Goal: Task Accomplishment & Management: Use online tool/utility

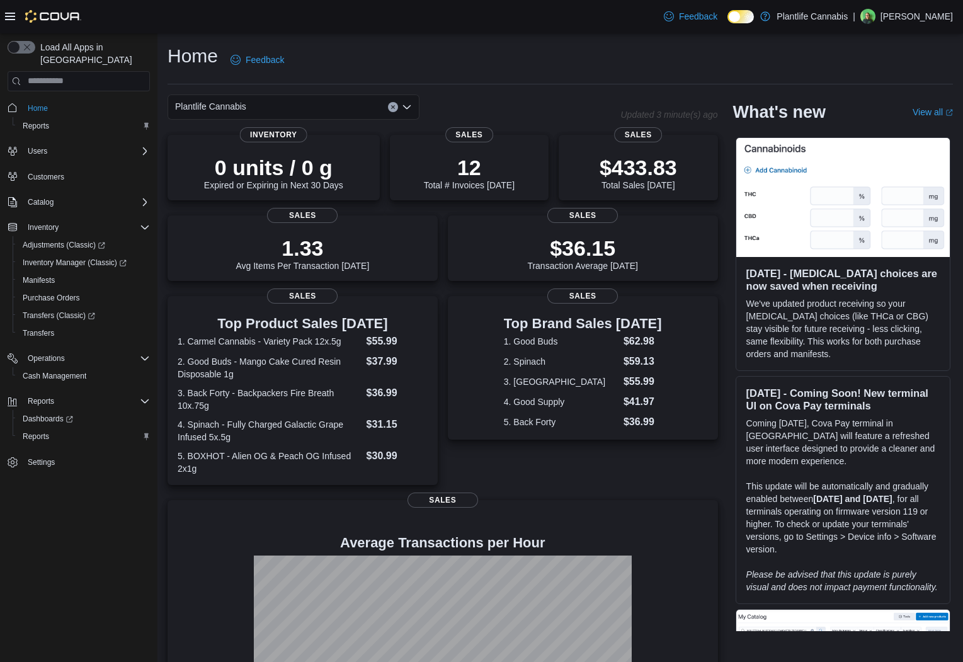
scroll to position [1, 0]
click at [35, 431] on span "Reports" at bounding box center [36, 436] width 26 height 10
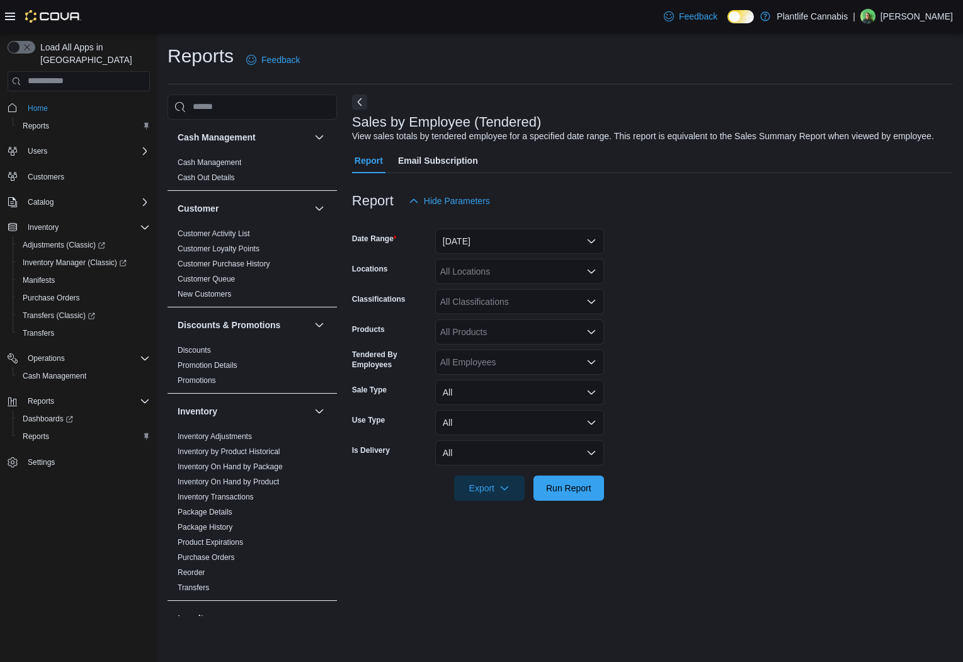
drag, startPoint x: 553, startPoint y: 233, endPoint x: 527, endPoint y: 261, distance: 38.3
click at [552, 229] on div at bounding box center [652, 220] width 601 height 15
click at [512, 254] on button "[DATE]" at bounding box center [519, 241] width 169 height 25
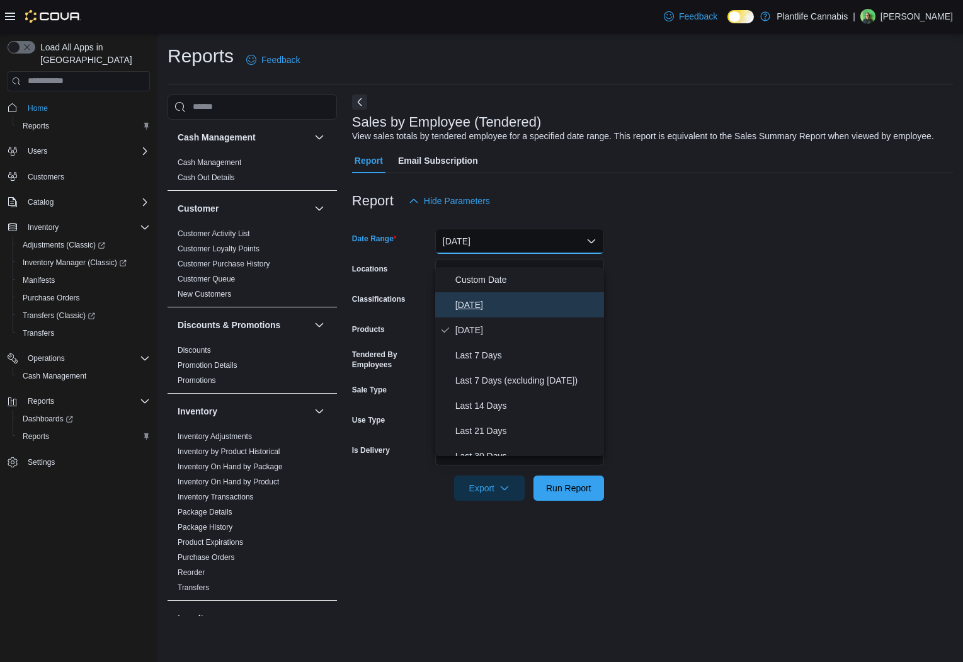
click at [504, 296] on button "[DATE]" at bounding box center [519, 304] width 169 height 25
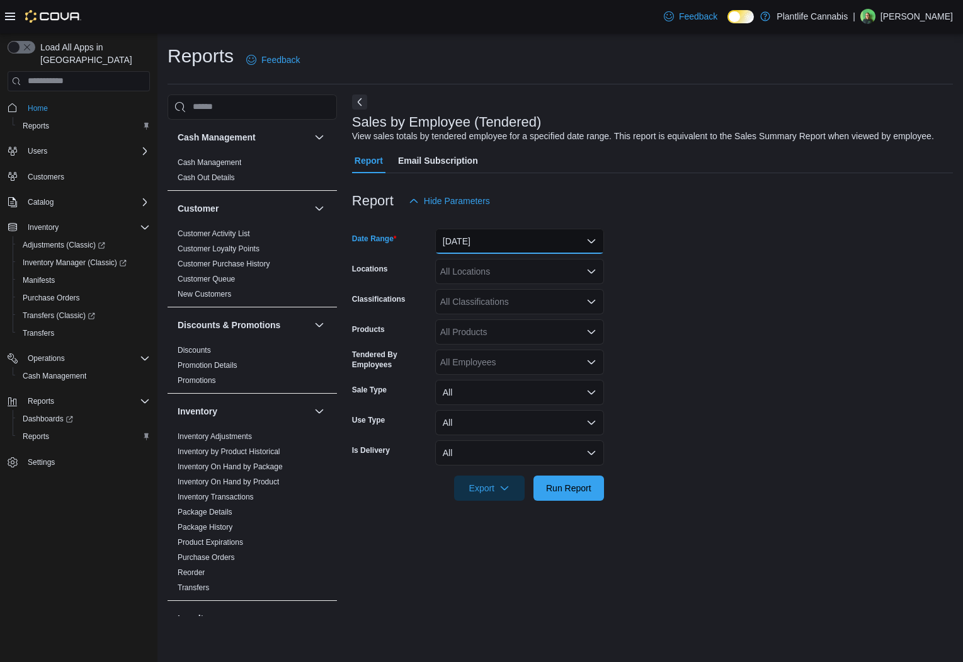
click at [523, 247] on button "[DATE]" at bounding box center [519, 241] width 169 height 25
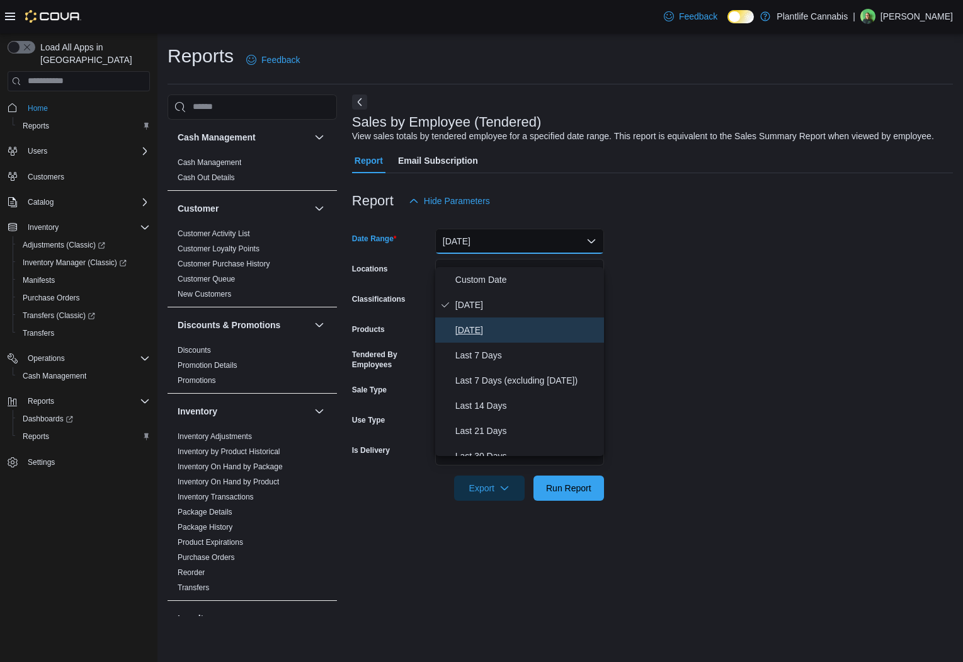
click at [496, 323] on span "[DATE]" at bounding box center [527, 329] width 144 height 15
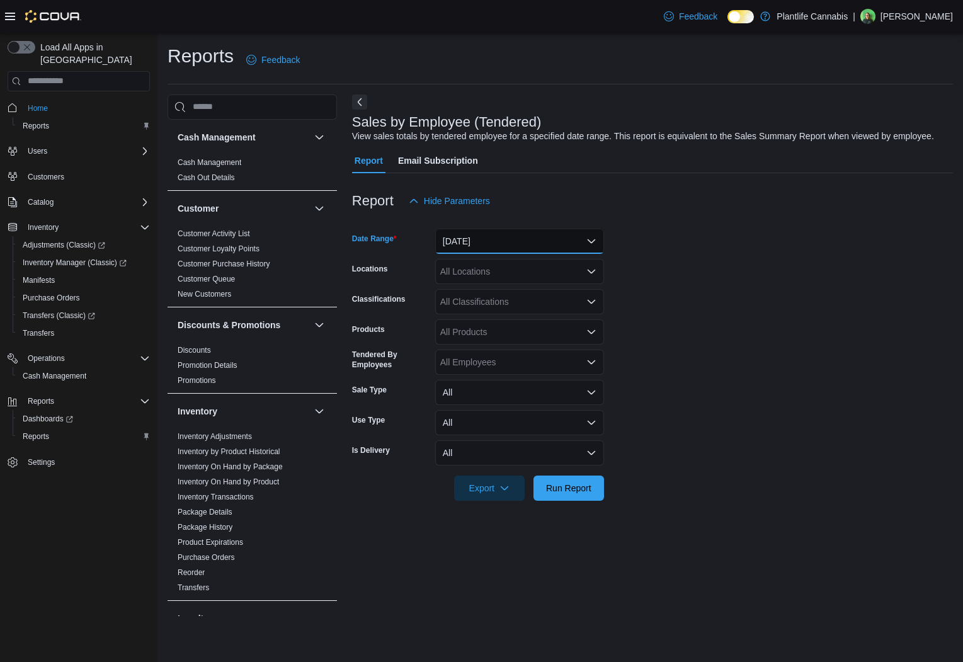
drag, startPoint x: 490, startPoint y: 251, endPoint x: 487, endPoint y: 264, distance: 13.6
click at [490, 252] on button "[DATE]" at bounding box center [519, 241] width 169 height 25
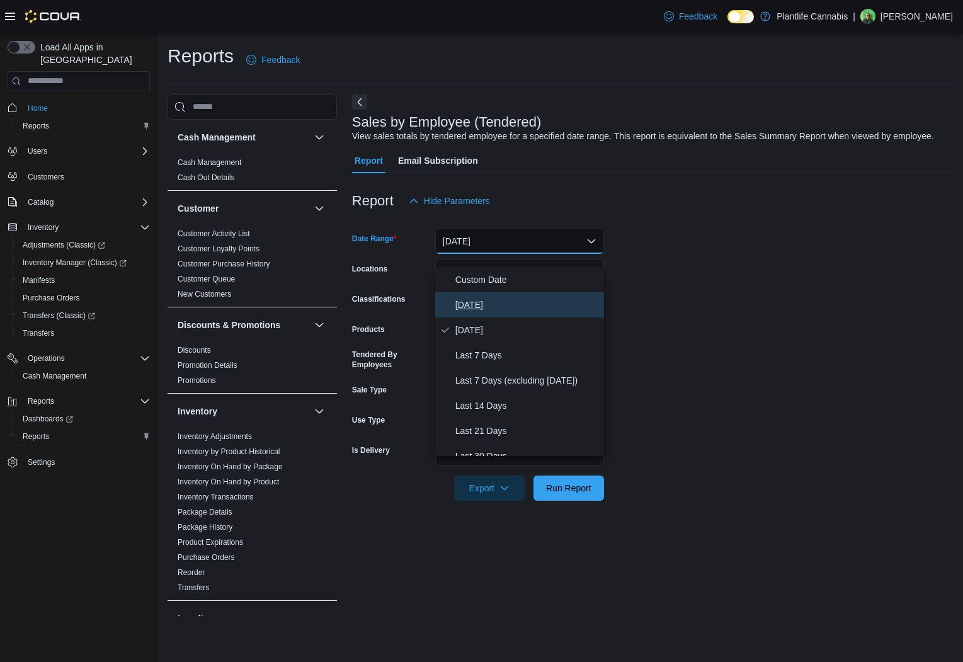
click at [469, 307] on span "[DATE]" at bounding box center [527, 304] width 144 height 15
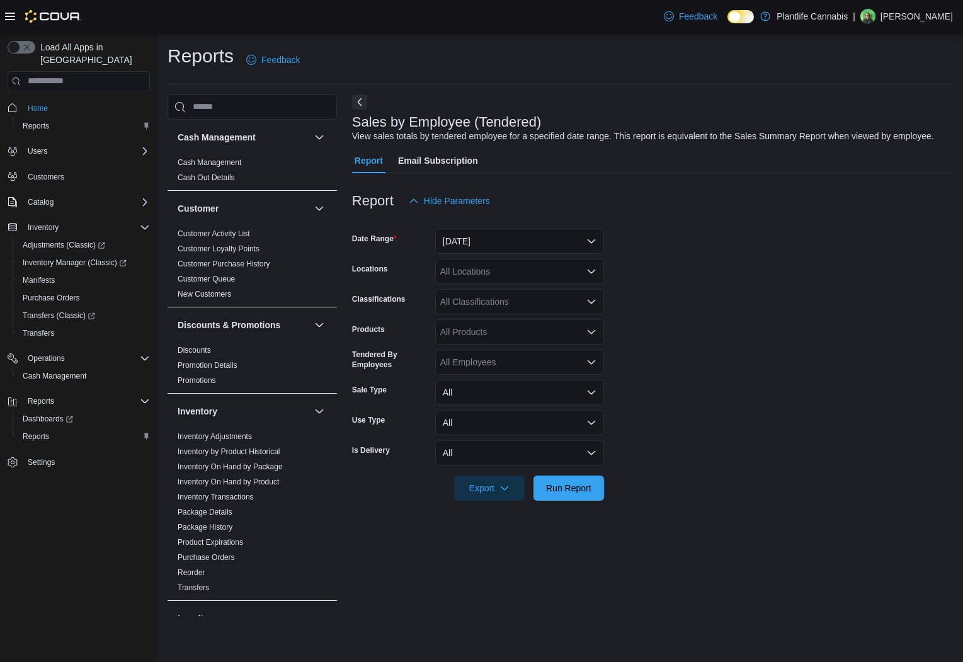
click at [502, 284] on div "All Locations" at bounding box center [519, 271] width 169 height 25
type input "***"
click at [509, 284] on div "*** Combo box. Selected. ice. Selected. Combo box input. All Locations. Type so…" at bounding box center [519, 271] width 169 height 25
click at [512, 304] on span "Edmonton - [GEOGRAPHIC_DATA]" at bounding box center [538, 306] width 140 height 13
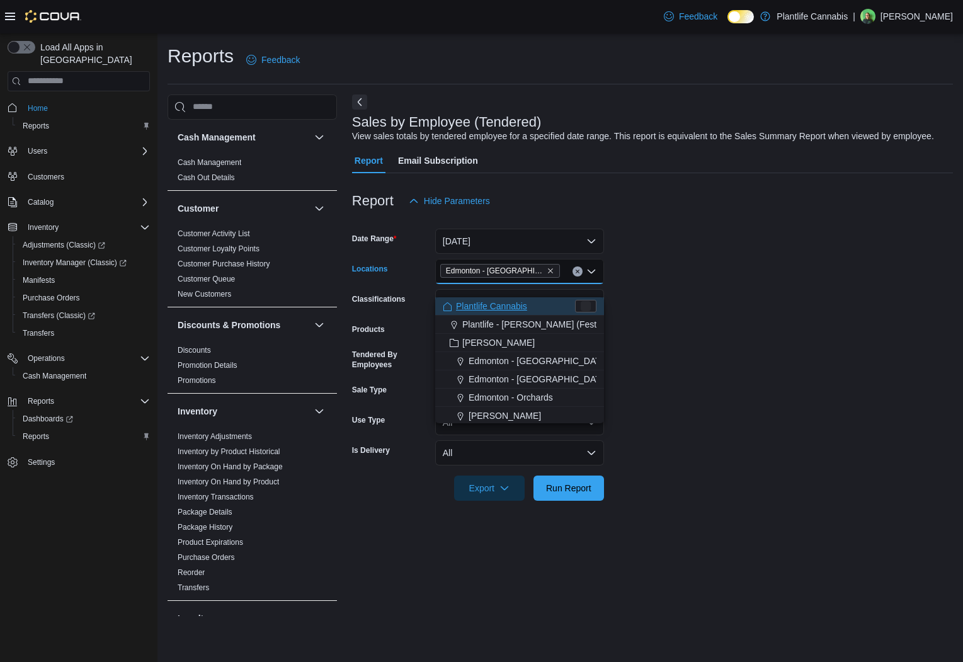
drag, startPoint x: 757, startPoint y: 329, endPoint x: 523, endPoint y: 322, distance: 234.3
click at [704, 329] on form "Date Range Today Locations Edmonton - ICE District Combo box. Selected. Edmonto…" at bounding box center [652, 356] width 601 height 287
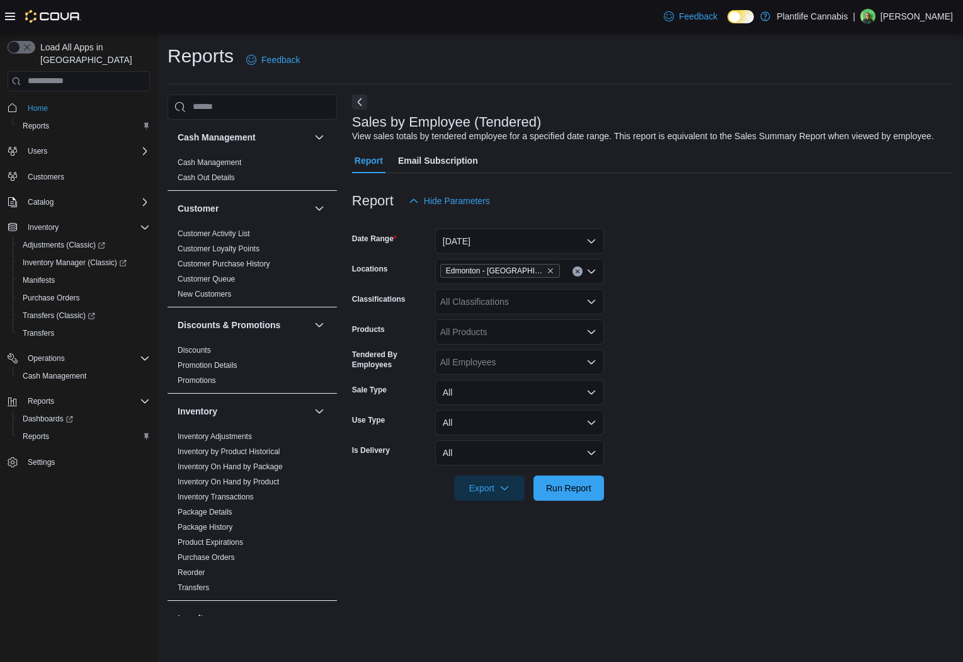
click at [528, 314] on div "All Classifications" at bounding box center [519, 301] width 169 height 25
type input "**"
click at [521, 337] on span "Accessory Group" at bounding box center [495, 336] width 67 height 13
drag, startPoint x: 714, startPoint y: 390, endPoint x: 558, endPoint y: 393, distance: 155.5
click at [687, 391] on form "Date Range Today Locations Edmonton - ICE District Classifications Accessory Gr…" at bounding box center [652, 356] width 601 height 287
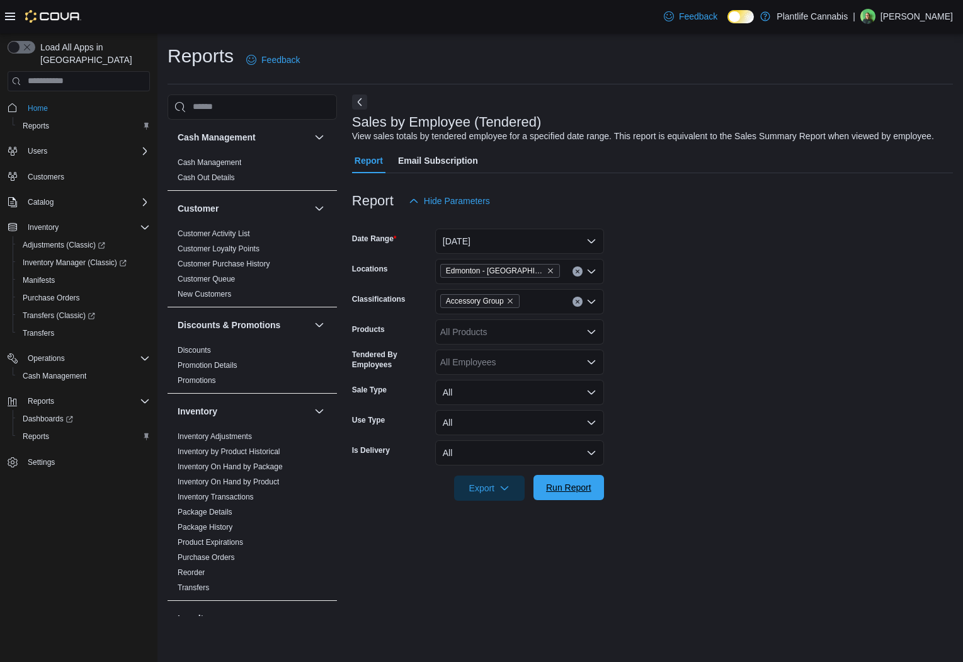
click at [577, 494] on span "Run Report" at bounding box center [568, 487] width 45 height 13
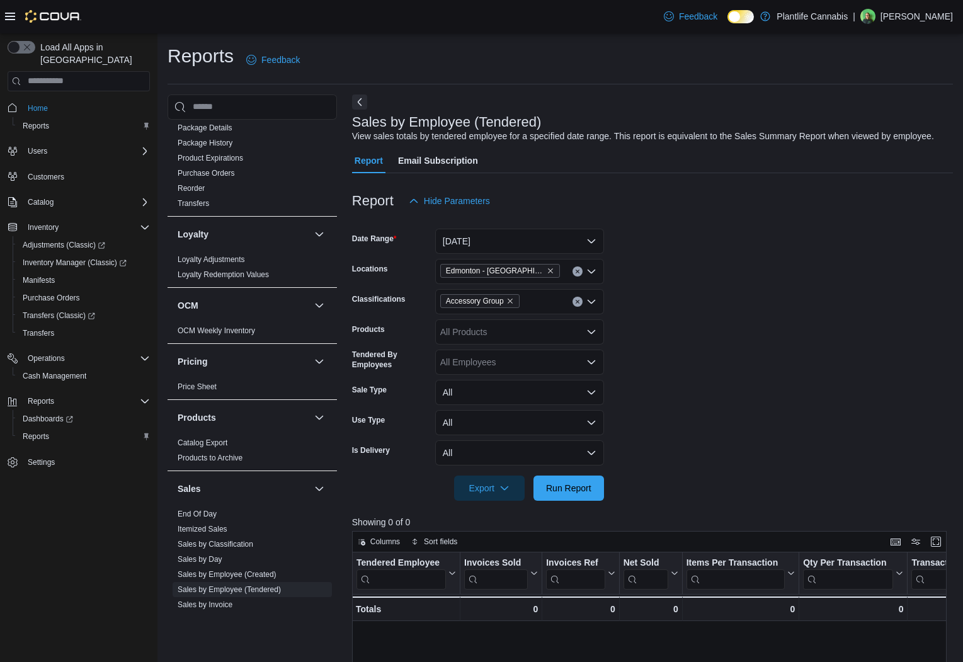
scroll to position [395, 0]
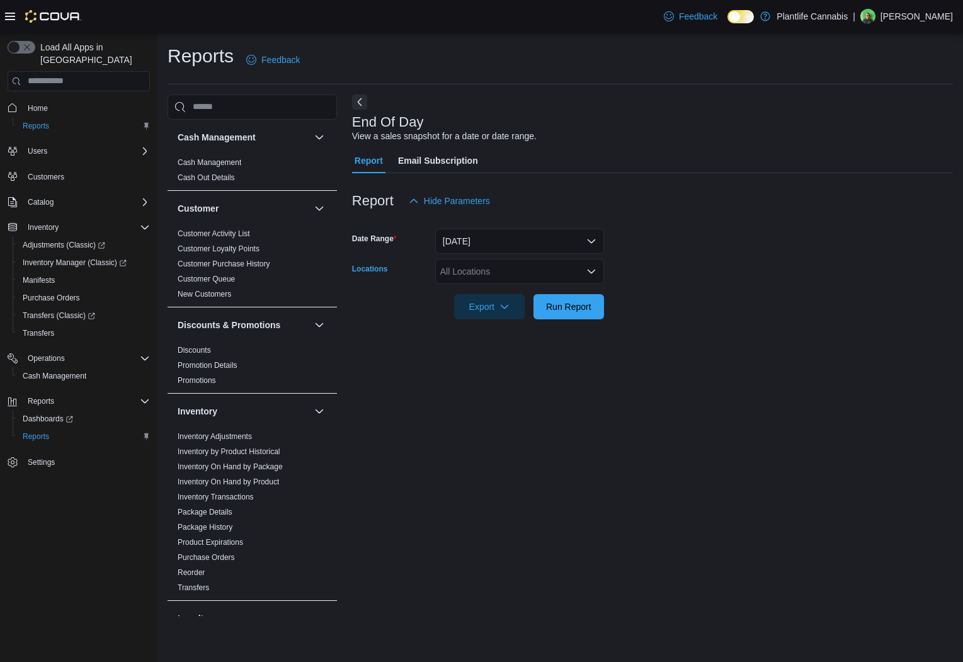
click at [471, 269] on div "All Locations" at bounding box center [519, 271] width 169 height 25
type input "***"
click at [492, 283] on div "*** Combo box. Selected. ice. Selected. Combo box input. All Locations. Type so…" at bounding box center [519, 271] width 169 height 25
click at [493, 287] on span "Edmonton - [GEOGRAPHIC_DATA]" at bounding box center [538, 292] width 140 height 13
click at [489, 245] on button "[DATE]" at bounding box center [519, 241] width 169 height 25
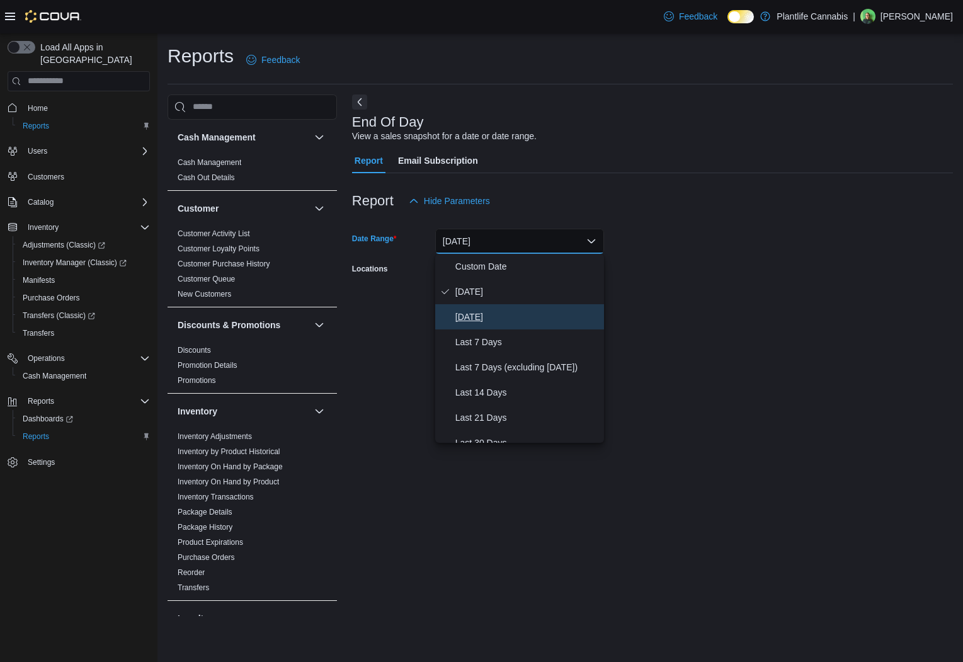
click at [477, 307] on button "[DATE]" at bounding box center [519, 316] width 169 height 25
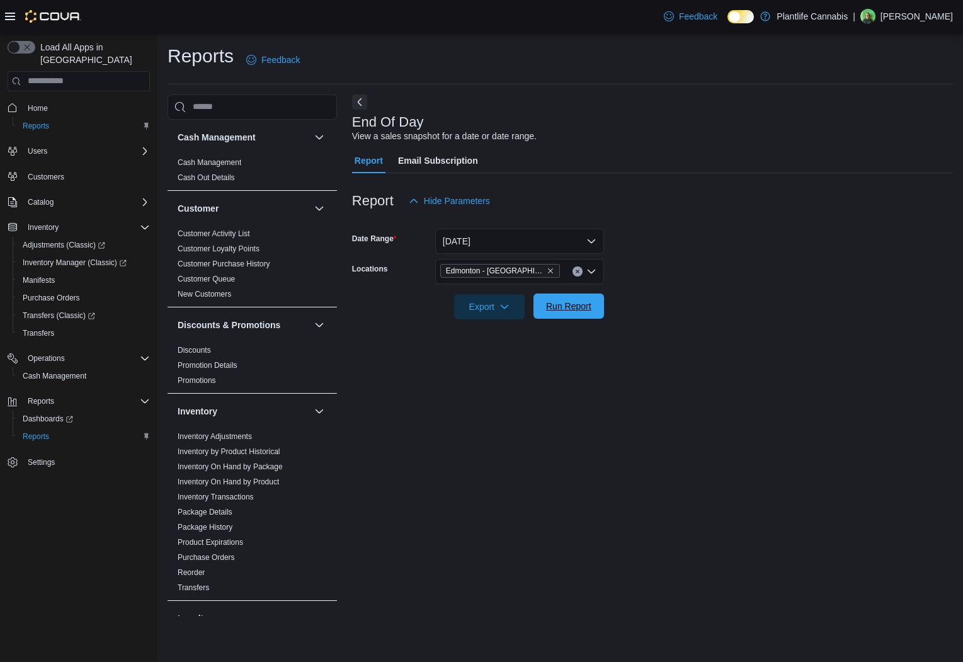
drag, startPoint x: 595, startPoint y: 305, endPoint x: 582, endPoint y: 302, distance: 13.1
click at [594, 305] on span "Run Report" at bounding box center [568, 305] width 55 height 25
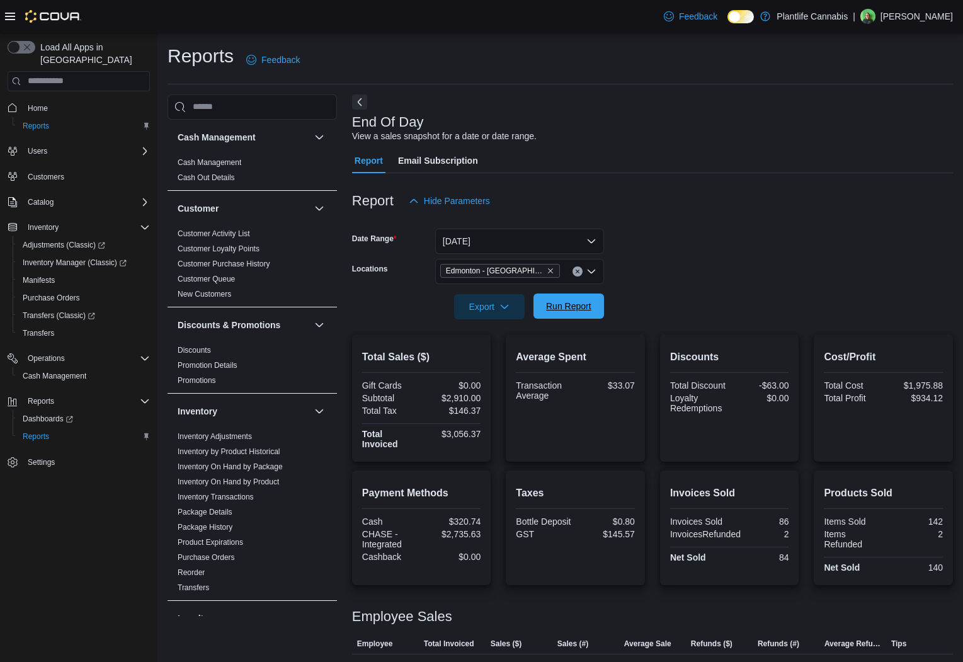
scroll to position [69, 0]
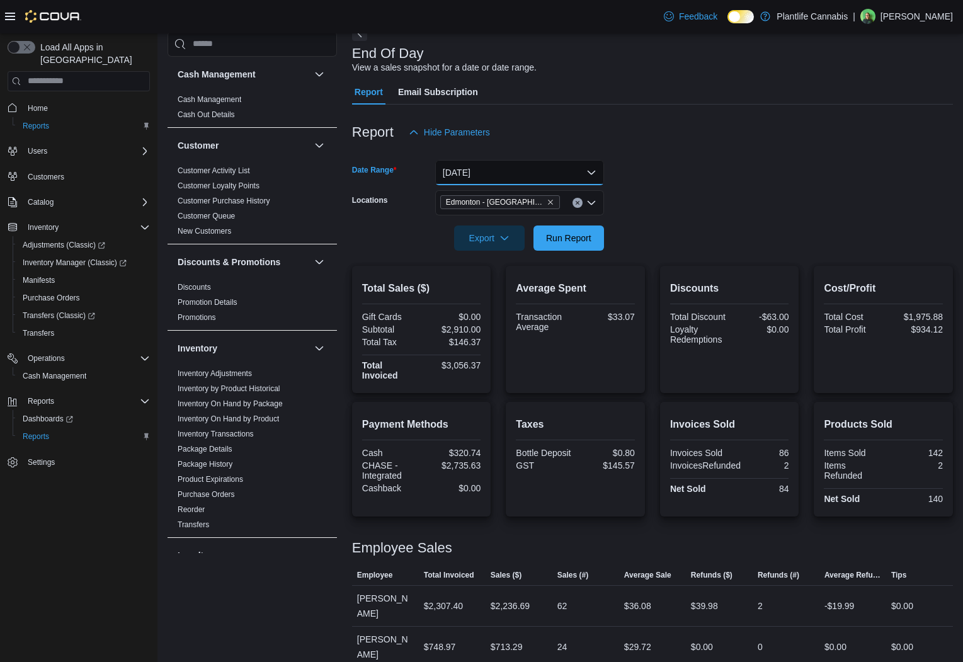
click at [498, 172] on button "[DATE]" at bounding box center [519, 172] width 169 height 25
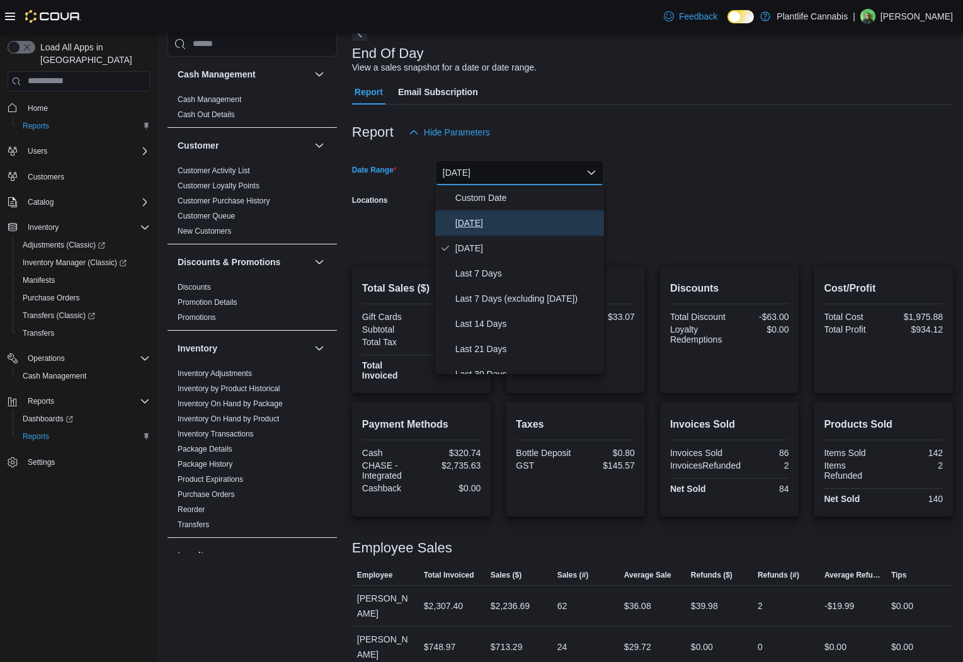
click at [521, 223] on span "[DATE]" at bounding box center [527, 222] width 144 height 15
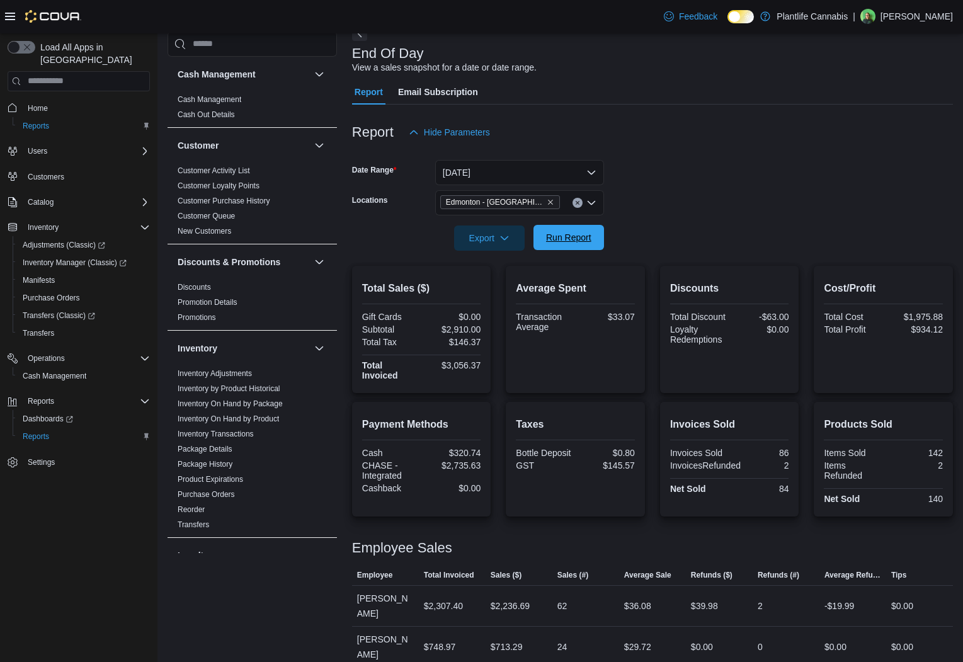
click at [559, 235] on span "Run Report" at bounding box center [568, 237] width 45 height 13
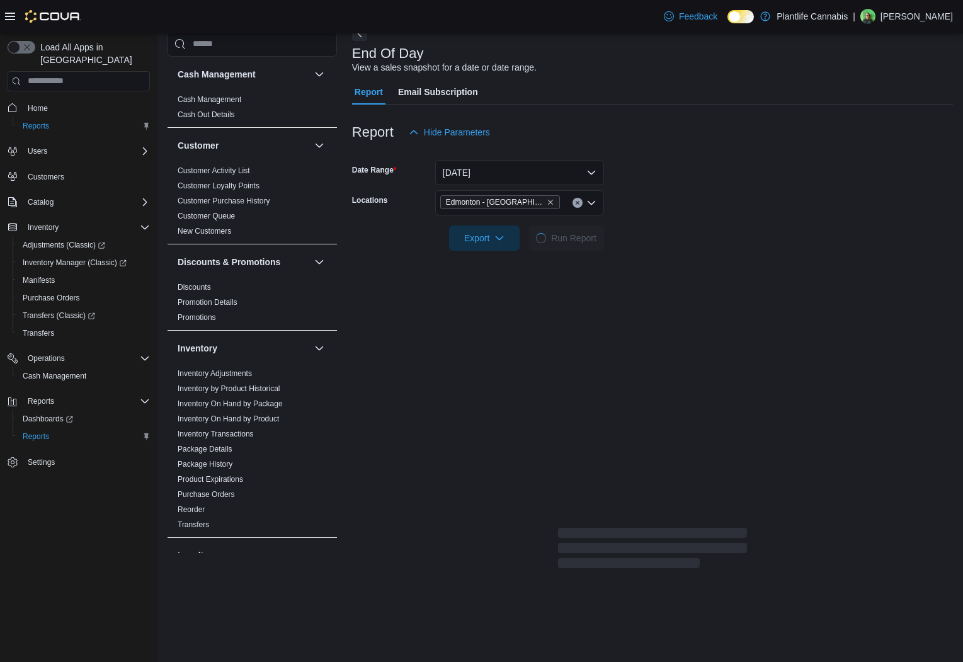
scroll to position [28, 0]
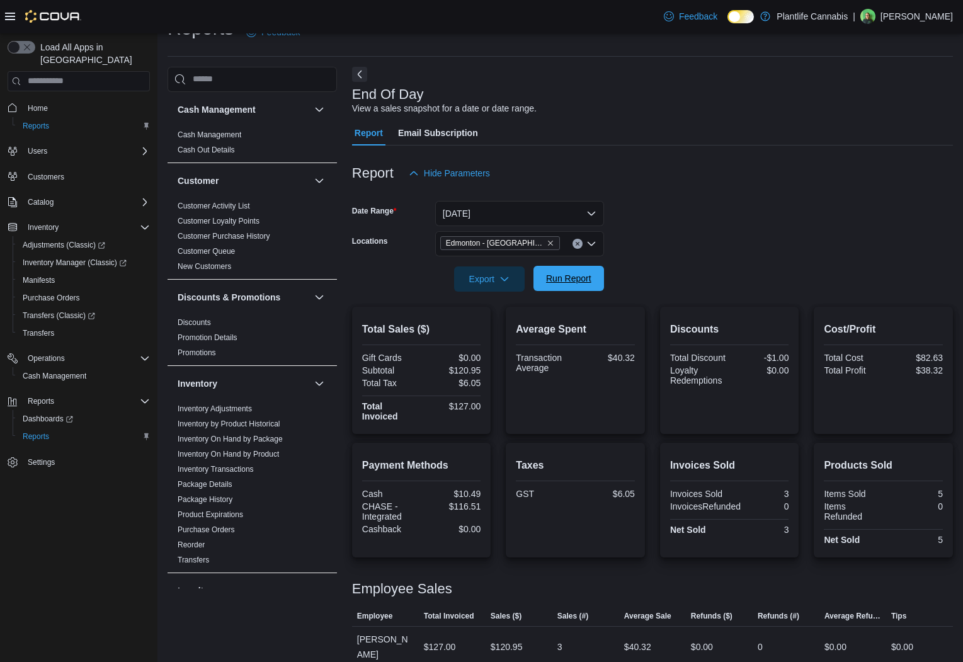
click at [585, 268] on span "Run Report" at bounding box center [568, 278] width 55 height 25
click at [587, 275] on span "Run Report" at bounding box center [568, 278] width 45 height 13
